Goal: Task Accomplishment & Management: Manage account settings

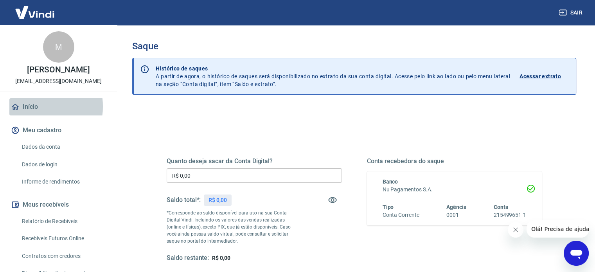
click at [33, 106] on link "Início" at bounding box center [58, 106] width 98 height 17
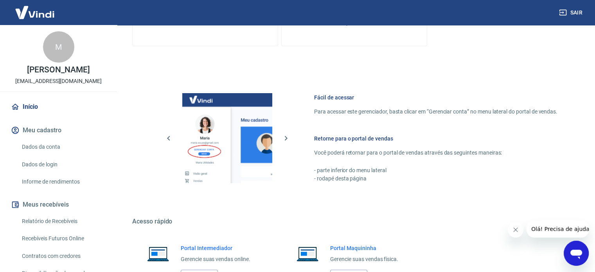
scroll to position [345, 0]
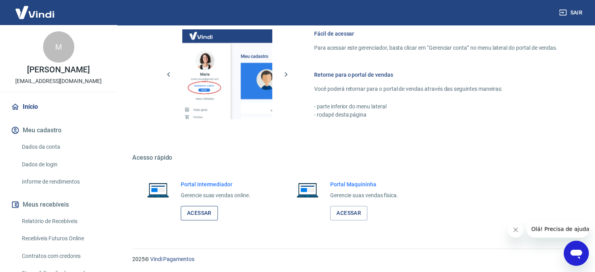
click at [200, 212] on link "Acessar" at bounding box center [199, 213] width 37 height 14
